Goal: Navigation & Orientation: Find specific page/section

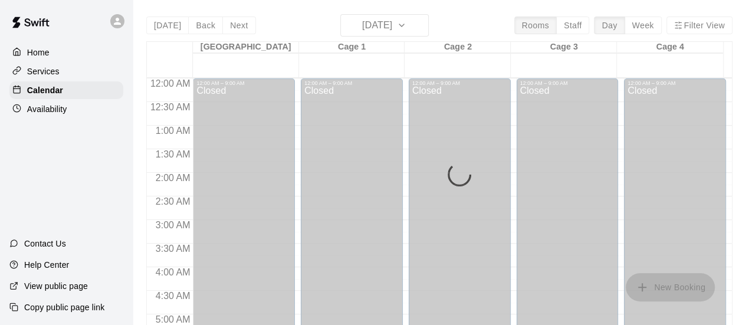
scroll to position [781, 0]
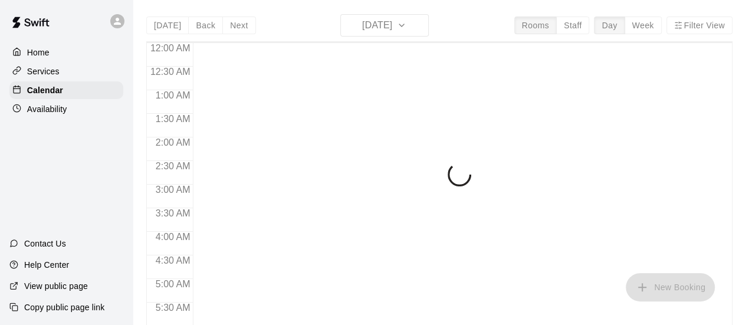
scroll to position [836, 0]
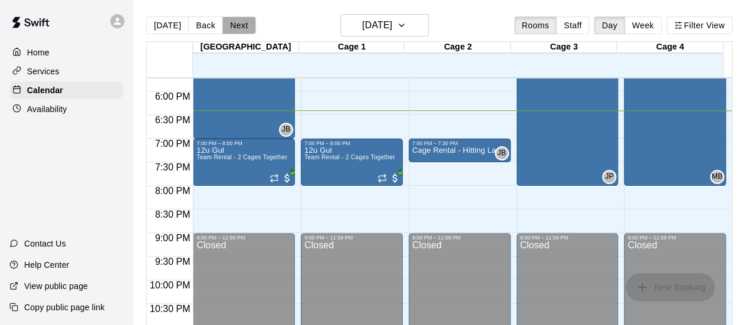
click at [233, 27] on button "Next" at bounding box center [238, 26] width 33 height 18
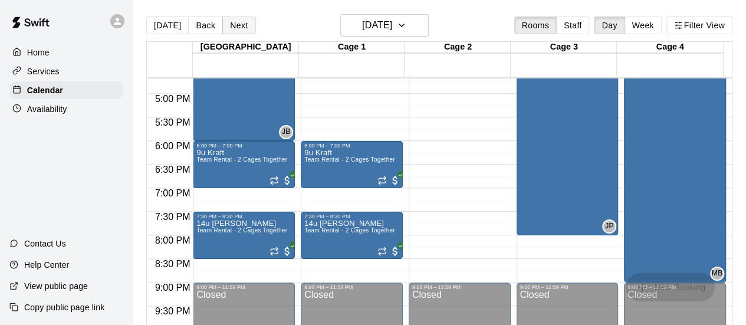
scroll to position [788, 0]
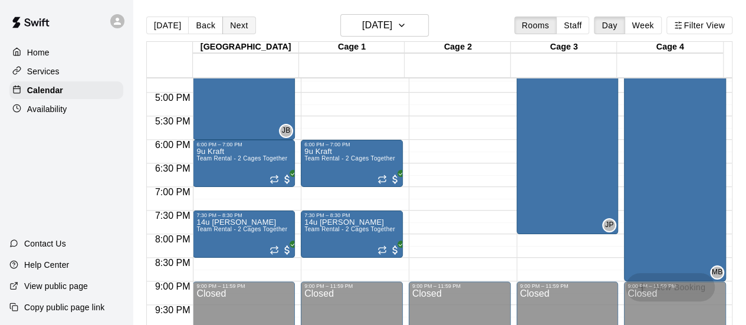
click at [238, 25] on button "Next" at bounding box center [238, 26] width 33 height 18
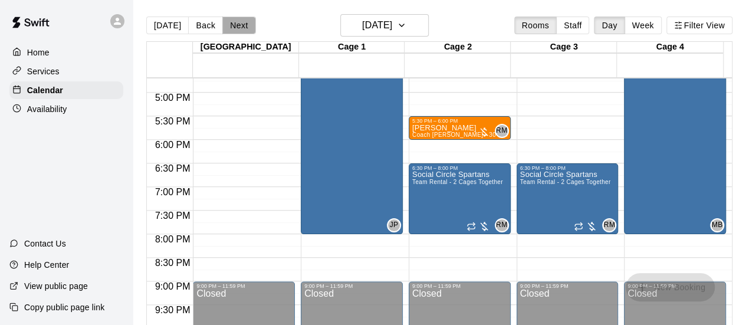
click at [238, 25] on button "Next" at bounding box center [238, 26] width 33 height 18
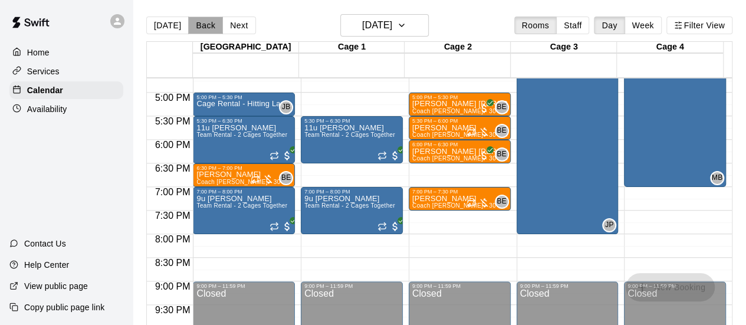
click at [203, 22] on button "Back" at bounding box center [205, 26] width 35 height 18
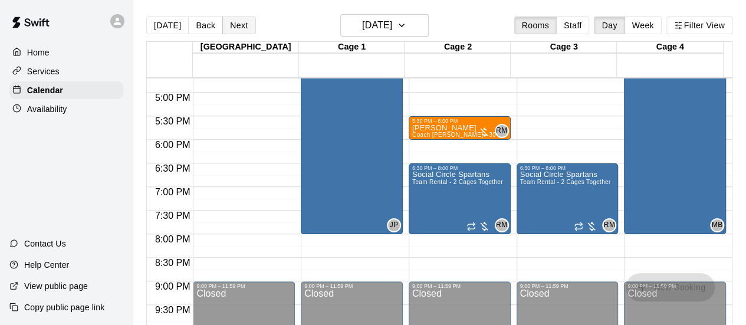
click at [238, 26] on button "Next" at bounding box center [238, 26] width 33 height 18
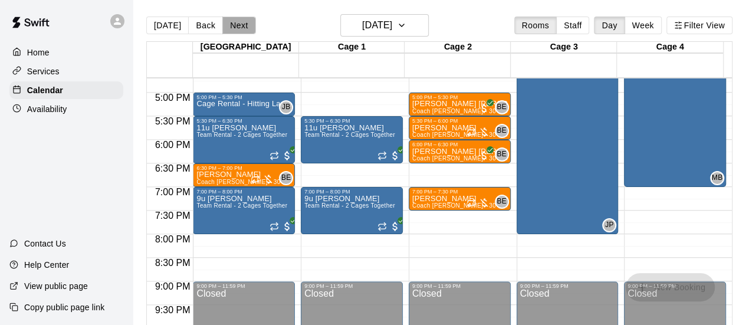
click at [238, 26] on button "Next" at bounding box center [238, 26] width 33 height 18
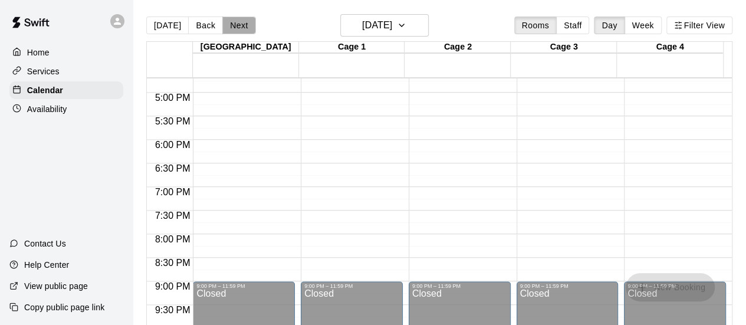
click at [238, 26] on button "Next" at bounding box center [238, 26] width 33 height 18
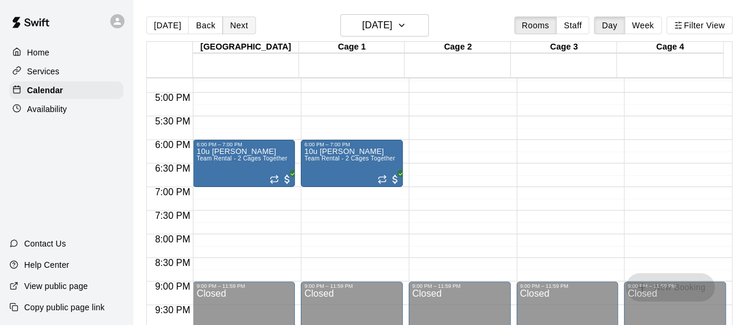
click at [238, 26] on button "Next" at bounding box center [238, 26] width 33 height 18
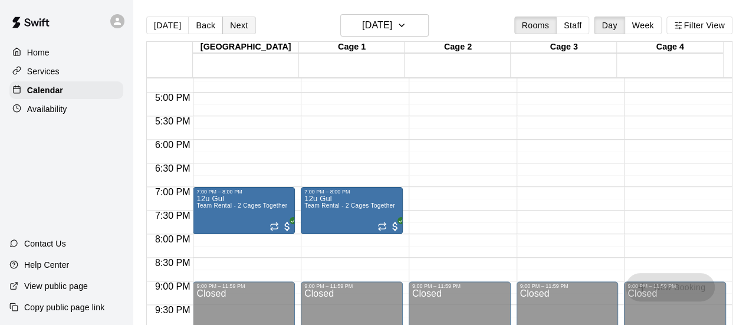
click at [238, 26] on button "Next" at bounding box center [238, 26] width 33 height 18
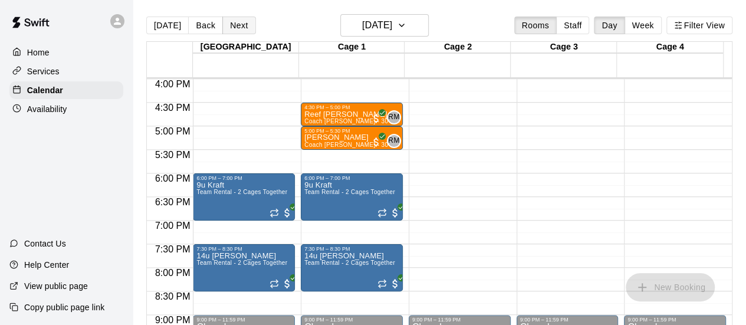
scroll to position [742, 0]
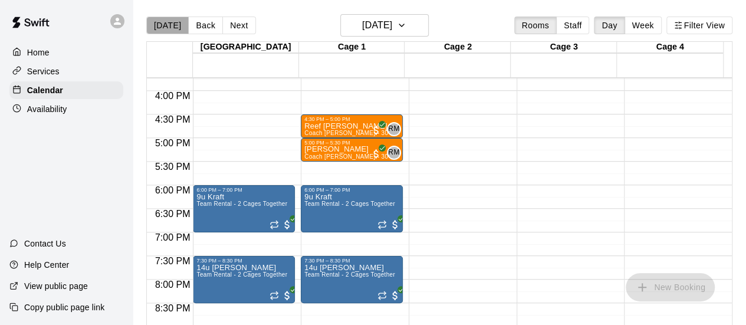
click at [175, 30] on button "[DATE]" at bounding box center [167, 26] width 42 height 18
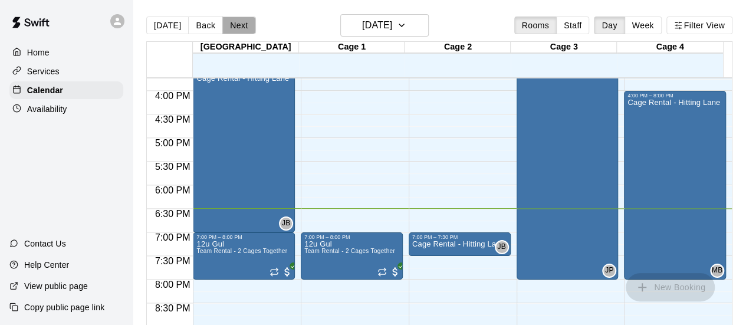
click at [236, 25] on button "Next" at bounding box center [238, 26] width 33 height 18
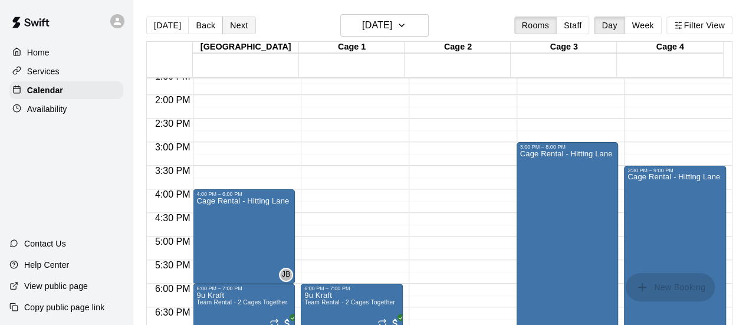
scroll to position [650, 0]
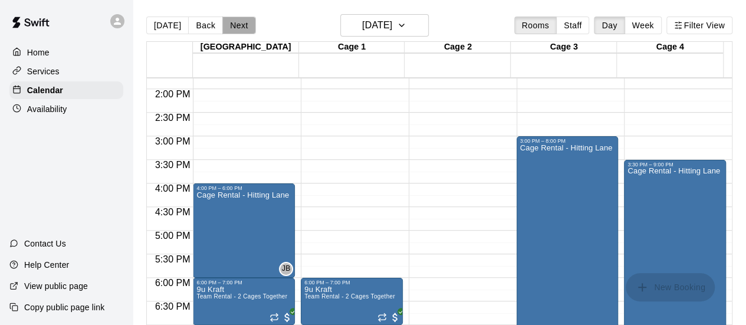
click at [238, 30] on button "Next" at bounding box center [238, 26] width 33 height 18
